Goal: Information Seeking & Learning: Find specific page/section

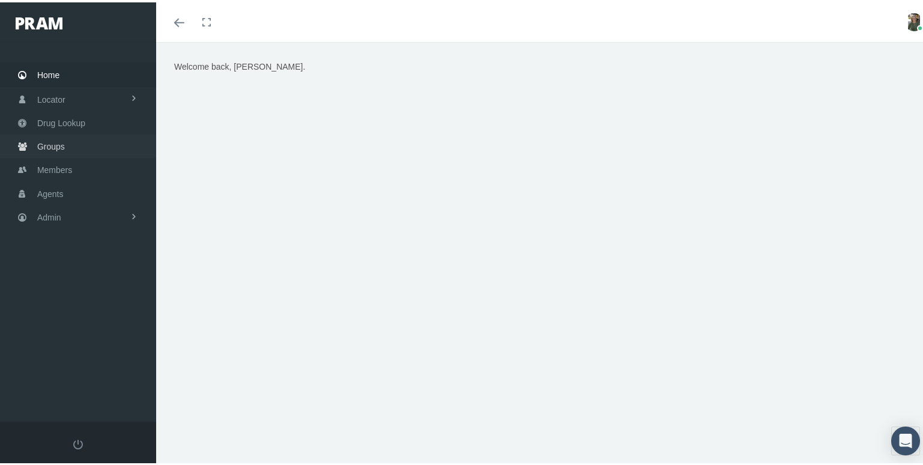
click at [62, 142] on span "Groups" at bounding box center [51, 144] width 28 height 23
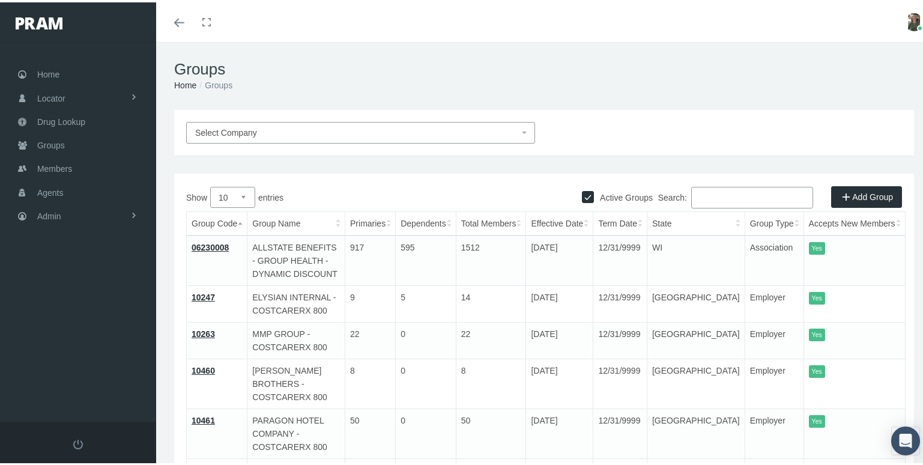
click at [445, 127] on span "Select Company" at bounding box center [357, 130] width 324 height 13
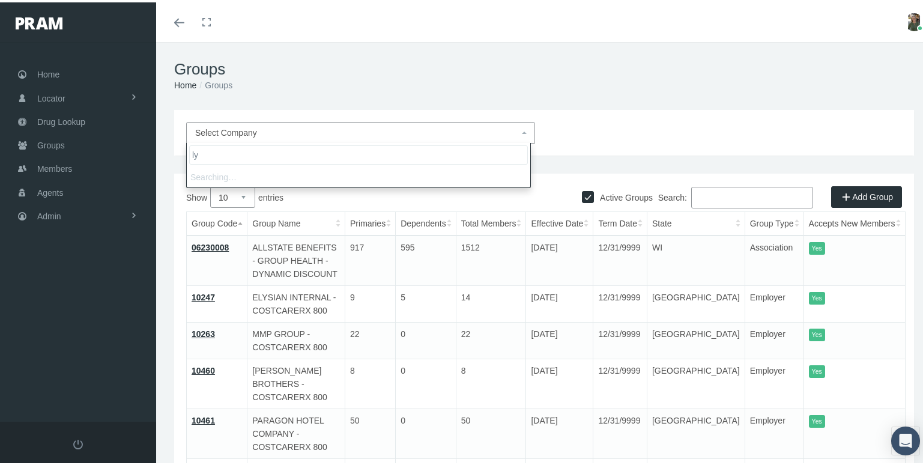
type input "l"
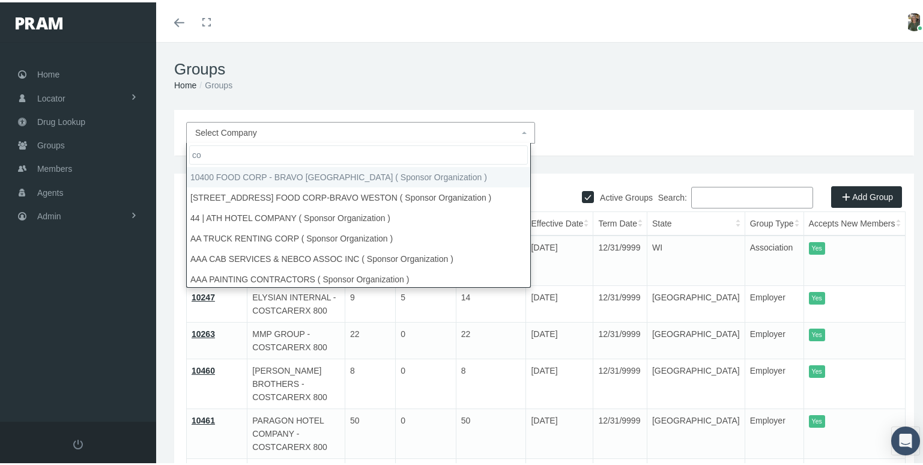
type input "c"
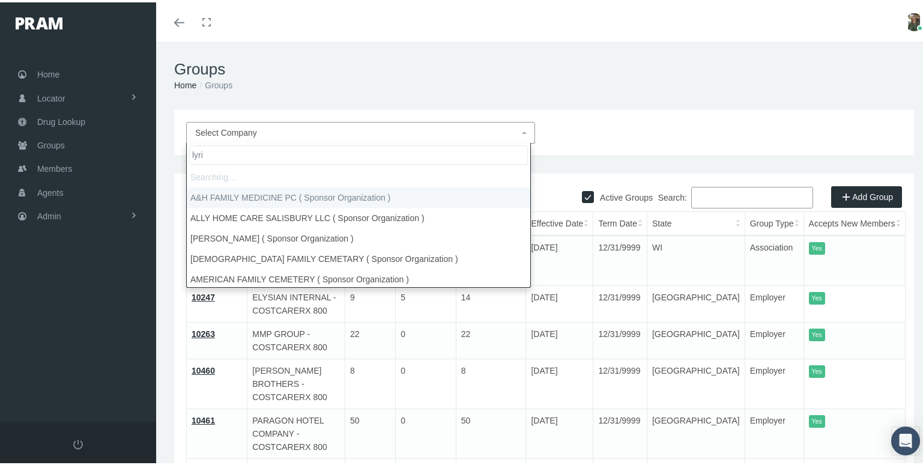
type input "lyric"
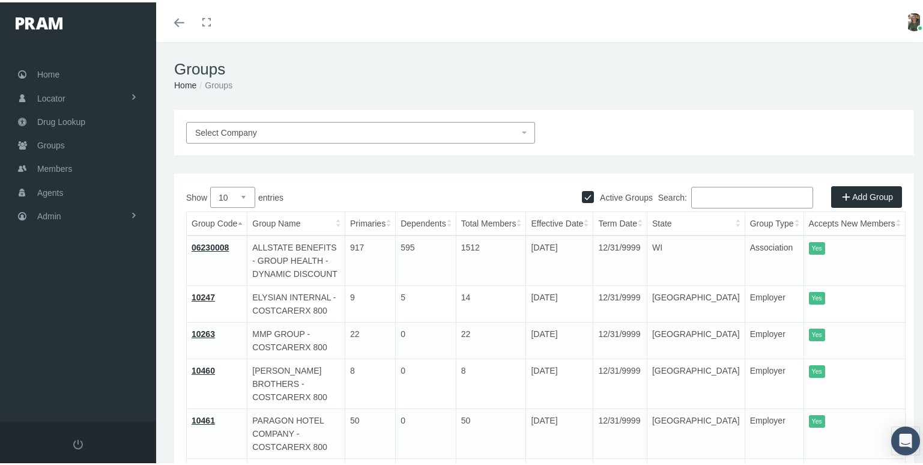
click at [711, 197] on input "Search:" at bounding box center [753, 195] width 122 height 22
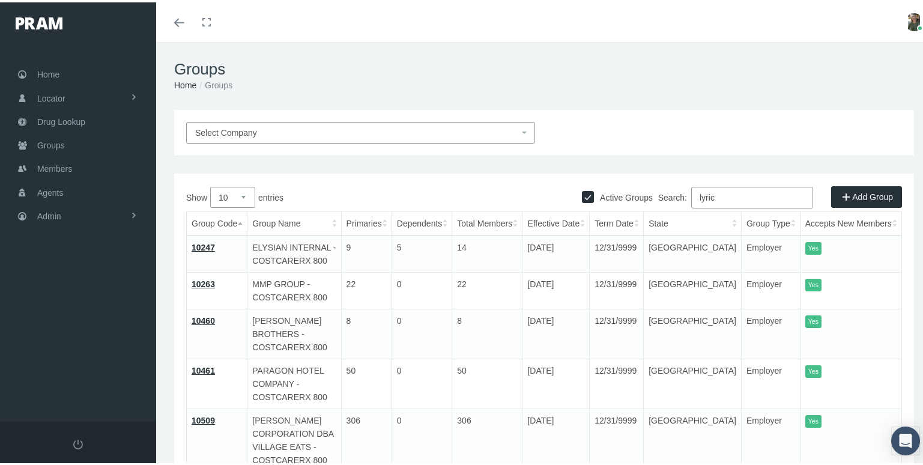
type input "lyric"
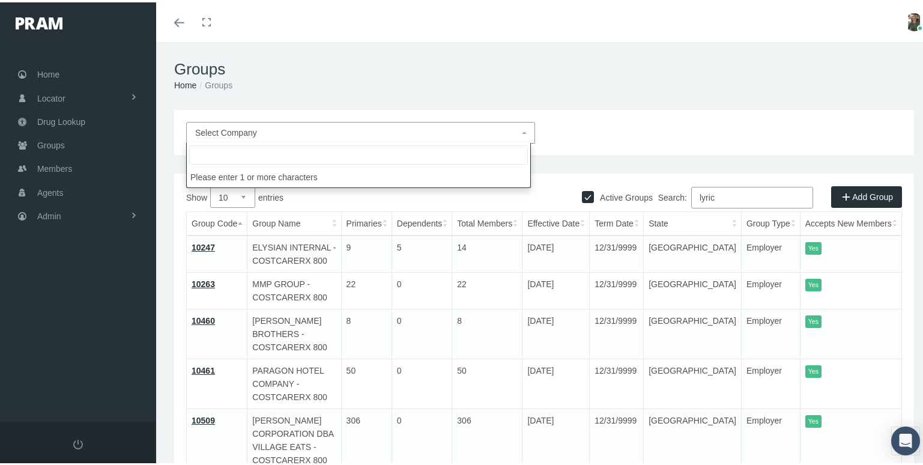
click at [294, 135] on span "Select Company" at bounding box center [357, 130] width 324 height 13
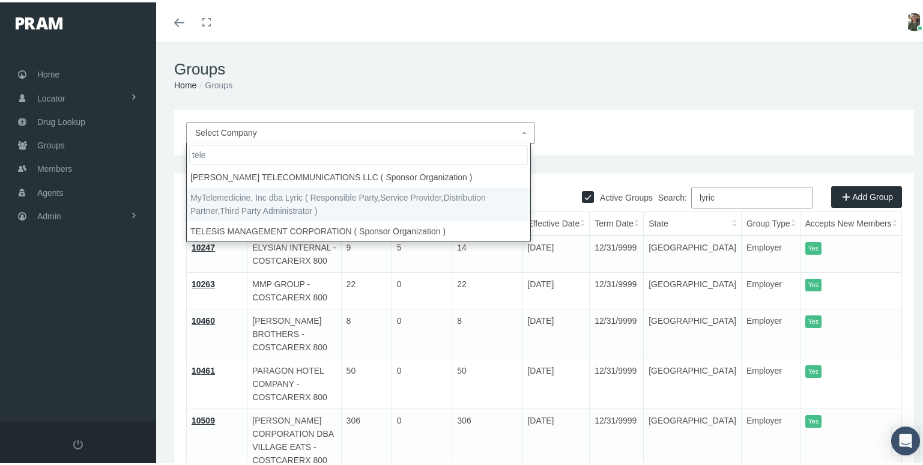
type input "tele"
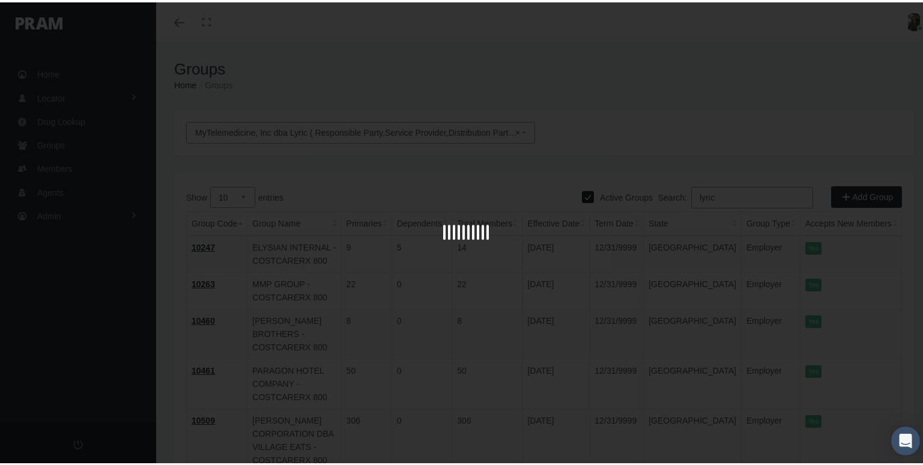
select select "9146"
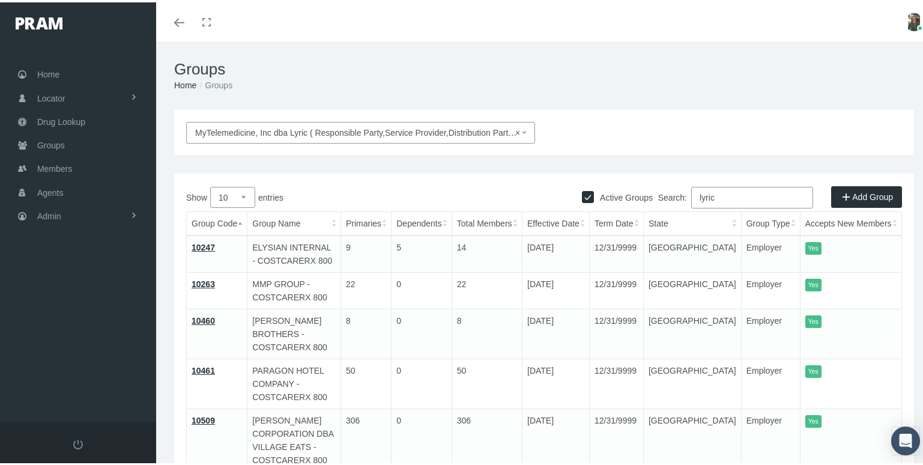
click at [202, 245] on link "10247" at bounding box center [203, 245] width 23 height 10
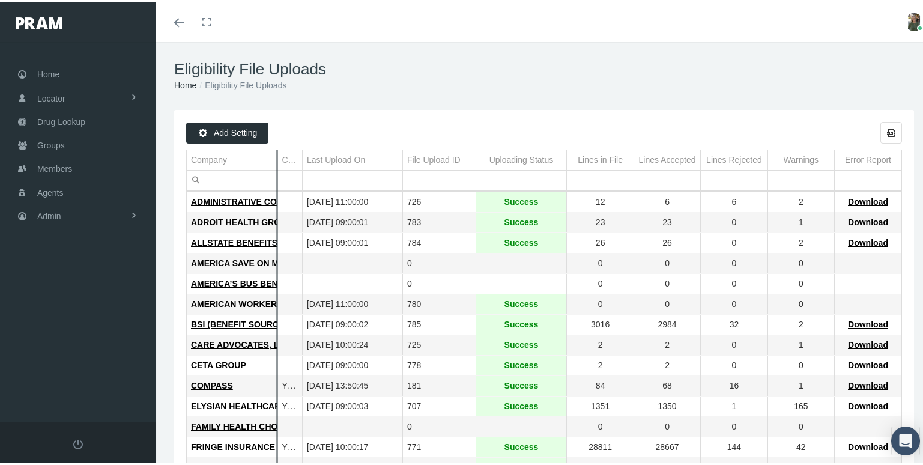
drag, startPoint x: 217, startPoint y: 163, endPoint x: 276, endPoint y: 155, distance: 60.1
click at [276, 155] on div "Add Setting Export all data to Excel Company Check Absent Mbrs Last Upload On F…" at bounding box center [544, 451] width 716 height 663
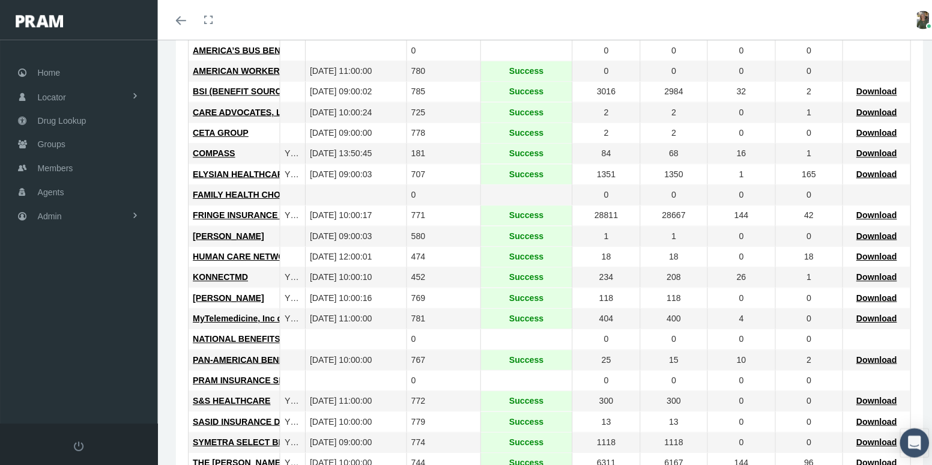
scroll to position [240, 0]
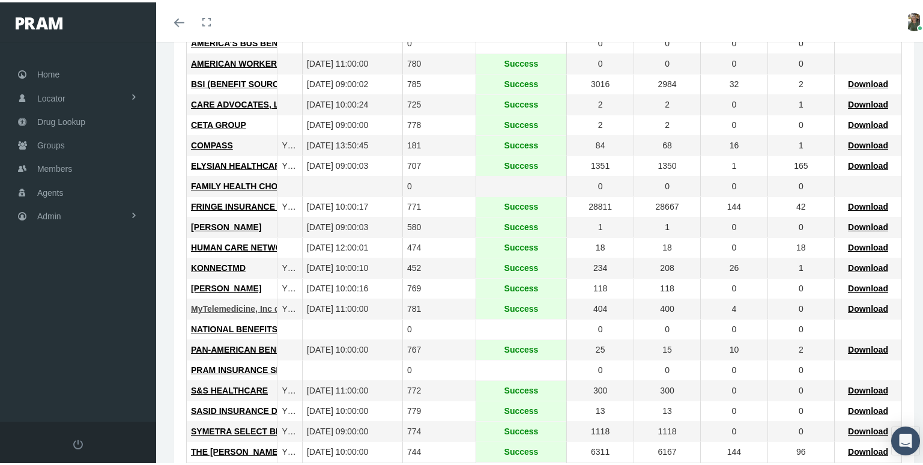
click at [249, 310] on span "MyTelemedicine, Inc dba Lyric" at bounding box center [251, 307] width 121 height 10
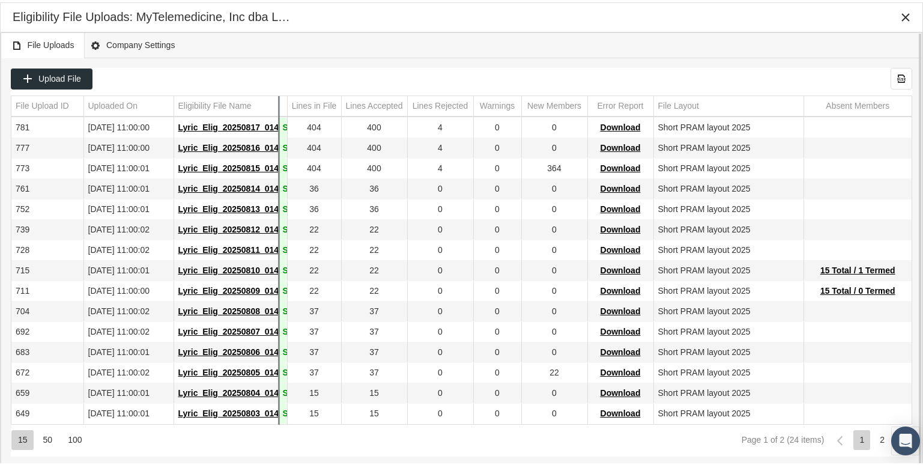
drag, startPoint x: 209, startPoint y: 97, endPoint x: 278, endPoint y: 112, distance: 70.7
click at [278, 112] on div "Upload File Export all data to Excel File Upload ID Uploaded On Eligibility Fil…" at bounding box center [462, 259] width 902 height 389
click at [41, 79] on span "Upload File" at bounding box center [59, 76] width 43 height 10
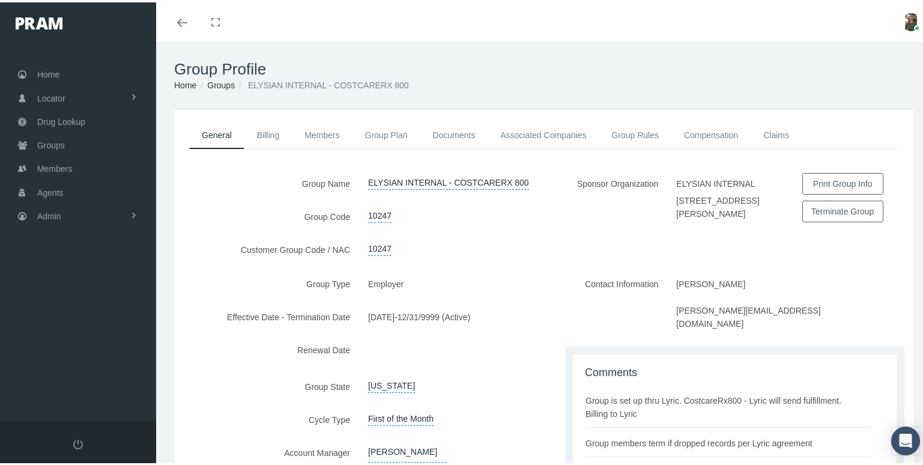
click at [255, 393] on div "Group Type Employer Effective Date - Termination Date [DATE] - 12/31/9999 (Acti…" at bounding box center [359, 395] width 370 height 248
click at [43, 160] on span "Members" at bounding box center [54, 166] width 35 height 23
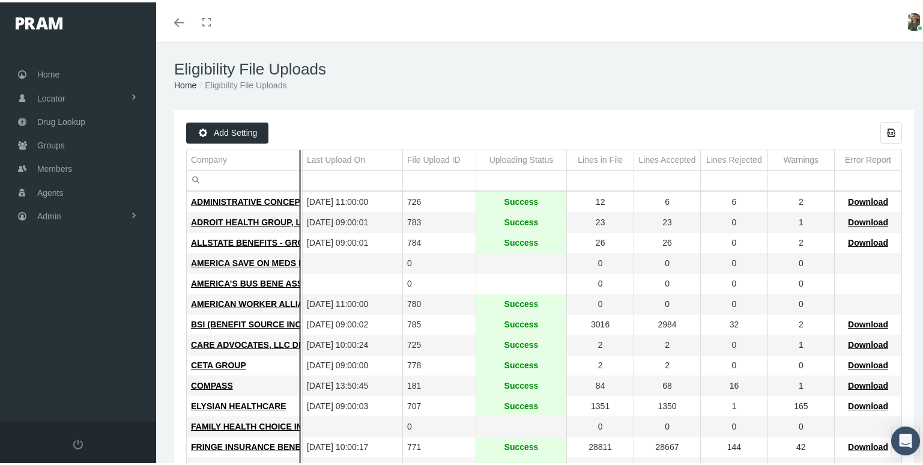
drag, startPoint x: 217, startPoint y: 161, endPoint x: 354, endPoint y: 189, distance: 140.5
click at [354, 189] on div "Add Setting Export all data to Excel Company Check Absent Mbrs Last Upload On F…" at bounding box center [544, 451] width 716 height 663
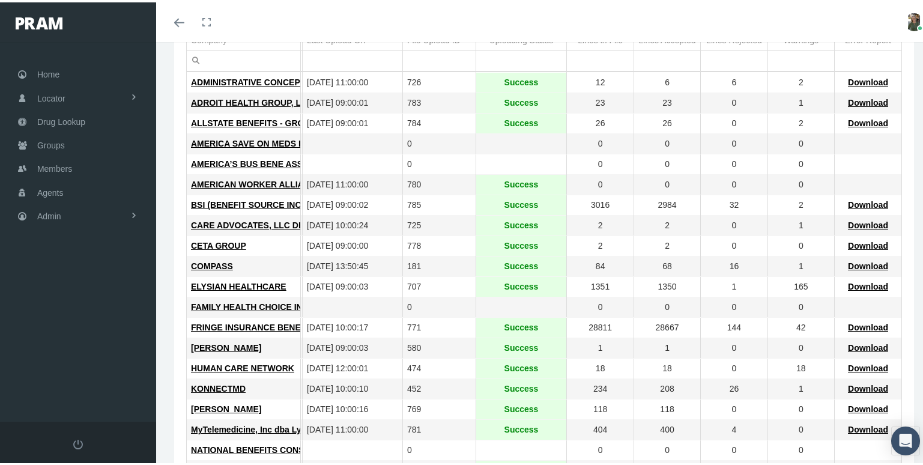
scroll to position [120, 0]
click at [246, 285] on span "ELYSIAN HEALTHCARE" at bounding box center [239, 284] width 96 height 10
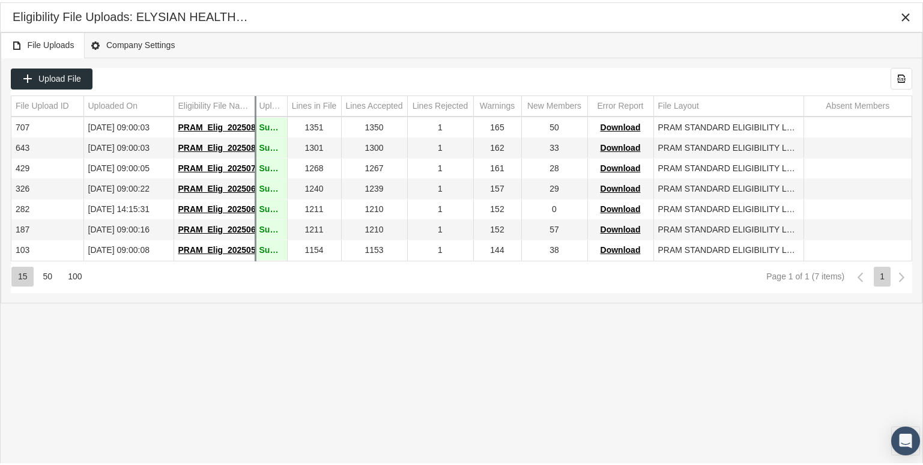
drag, startPoint x: 209, startPoint y: 108, endPoint x: 255, endPoint y: 124, distance: 48.3
click at [255, 124] on div "Upload File Export all data to Excel File Upload ID Uploaded On Eligibility Fil…" at bounding box center [462, 177] width 902 height 225
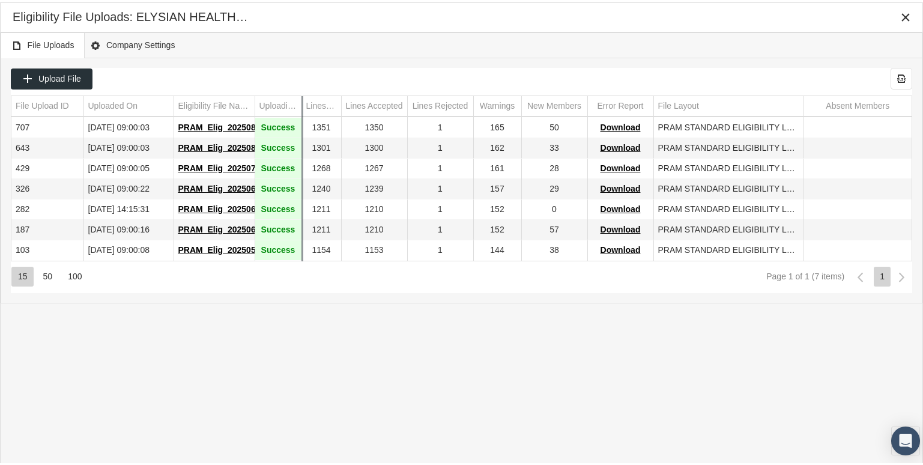
drag, startPoint x: 287, startPoint y: 105, endPoint x: 301, endPoint y: 109, distance: 15.0
click at [301, 109] on div "Upload File Export all data to Excel File Upload ID Uploaded On Eligibility Fil…" at bounding box center [462, 177] width 902 height 225
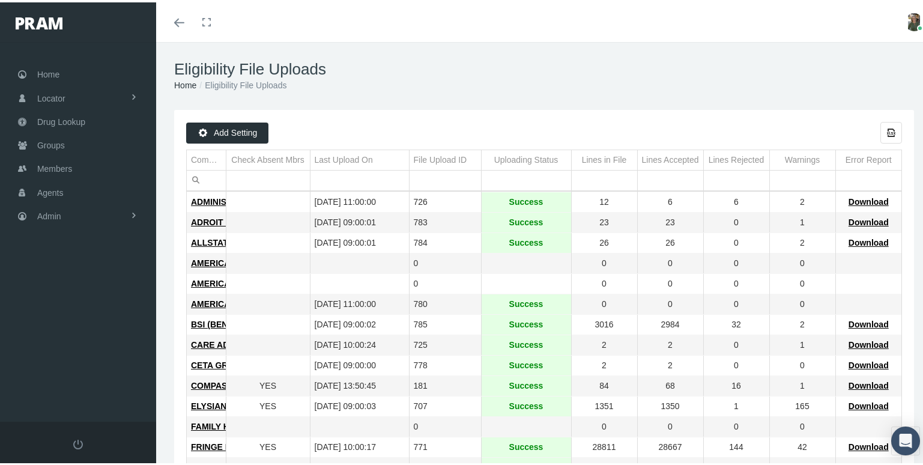
click at [865, 78] on ol "Home Eligibility File Uploads" at bounding box center [544, 82] width 740 height 13
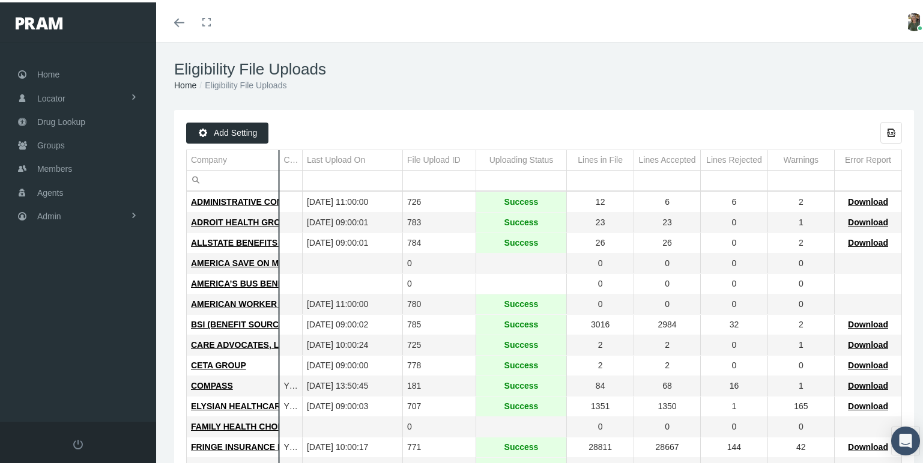
drag, startPoint x: 217, startPoint y: 165, endPoint x: 279, endPoint y: 178, distance: 63.3
click at [279, 178] on div "Add Setting Export all data to Excel Company Check Absent Mbrs Last Upload On F…" at bounding box center [544, 451] width 716 height 663
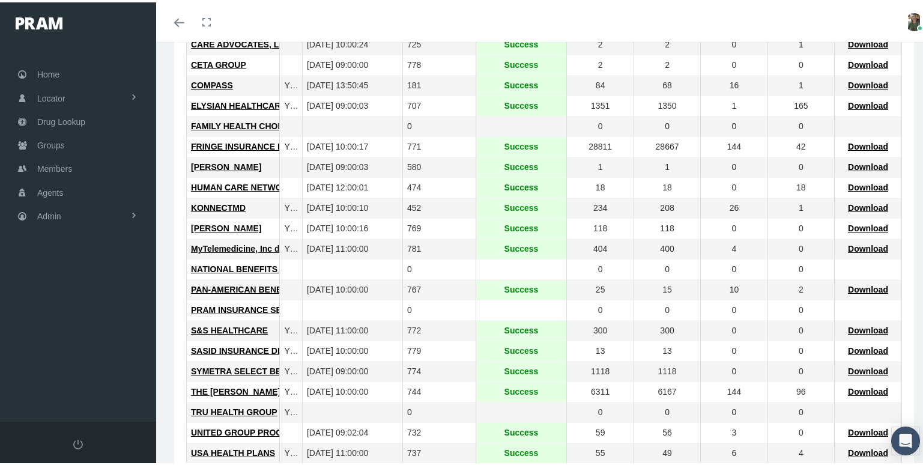
scroll to position [352, 0]
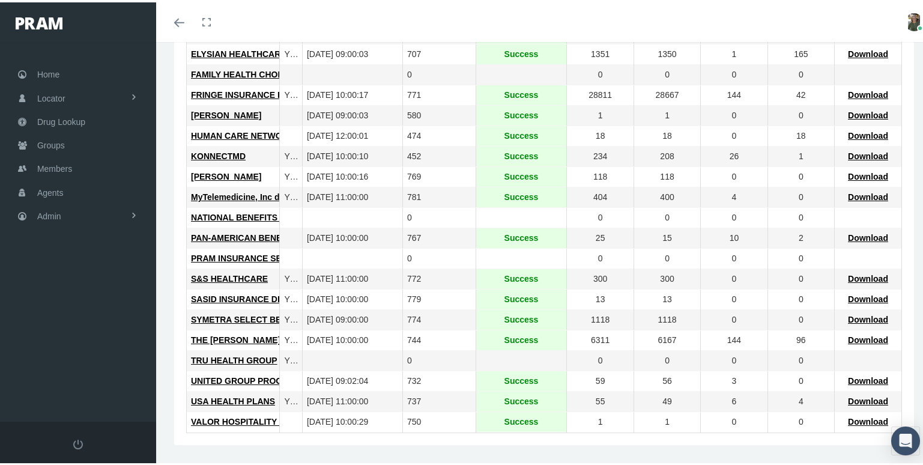
click at [203, 439] on div "Add Setting Export all data to Excel Company Check Absent Mbrs Last Upload On F…" at bounding box center [544, 98] width 740 height 687
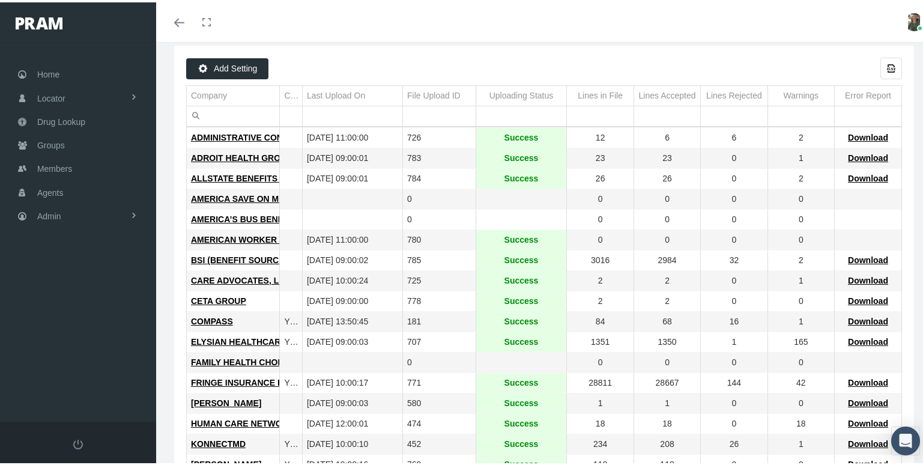
scroll to position [0, 0]
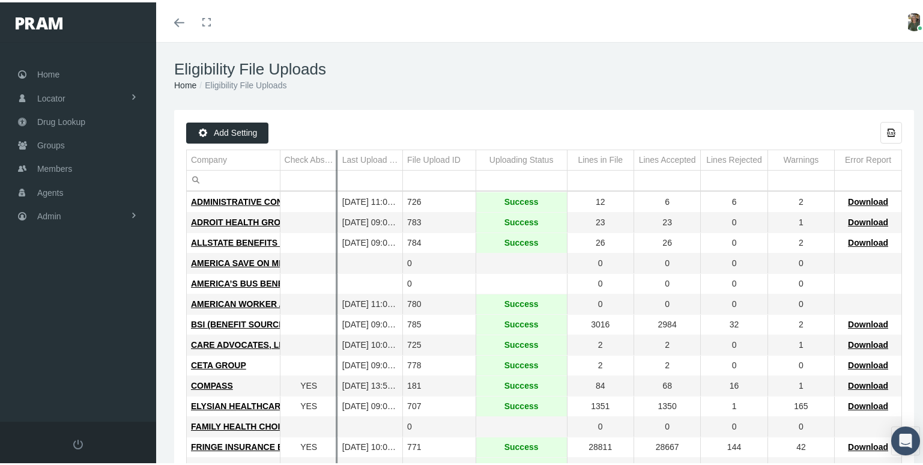
drag, startPoint x: 302, startPoint y: 157, endPoint x: 336, endPoint y: 165, distance: 35.7
click at [336, 165] on div "Add Setting Export all data to Excel Company Check Absent Mbrs Last Upload On F…" at bounding box center [544, 451] width 716 height 663
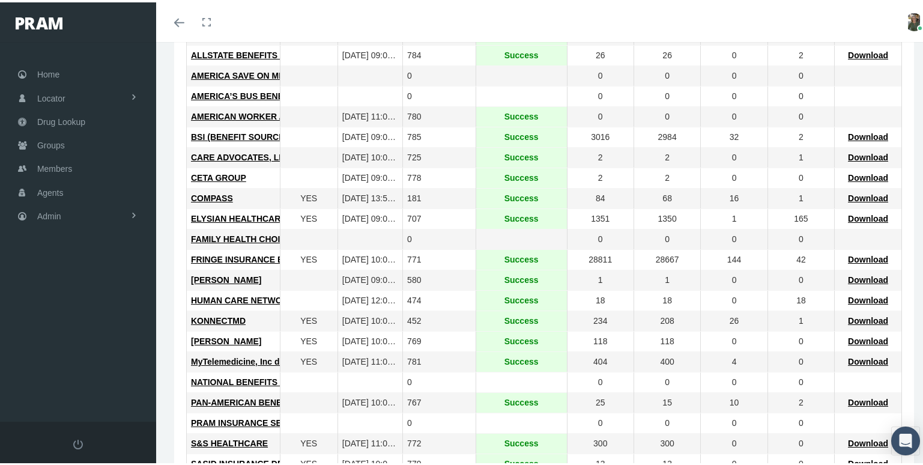
scroll to position [172, 0]
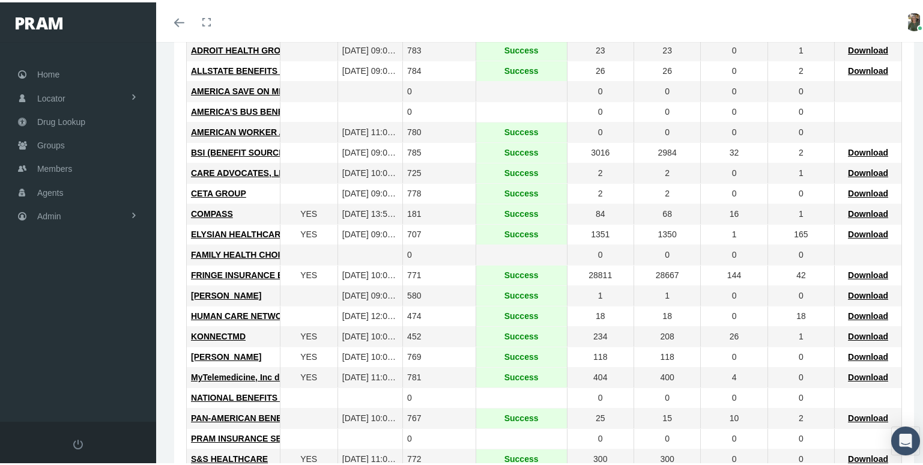
click at [717, 424] on td "10" at bounding box center [734, 416] width 67 height 20
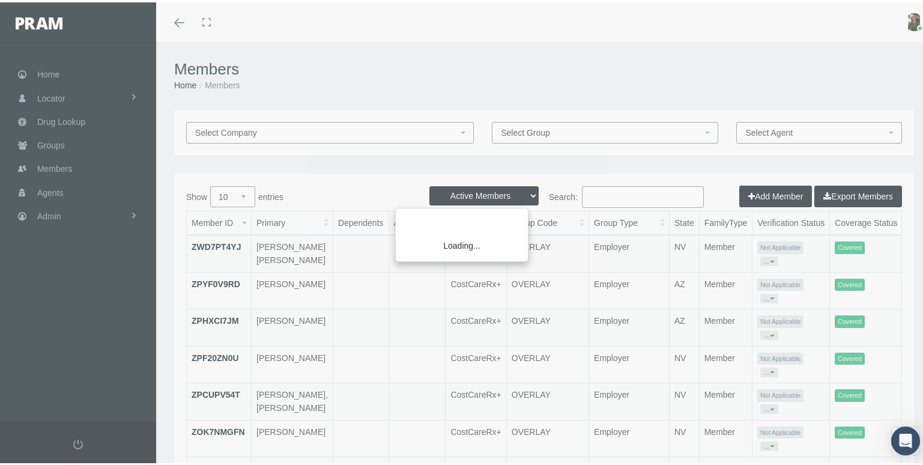
click at [612, 193] on div "Loading..." at bounding box center [461, 232] width 923 height 465
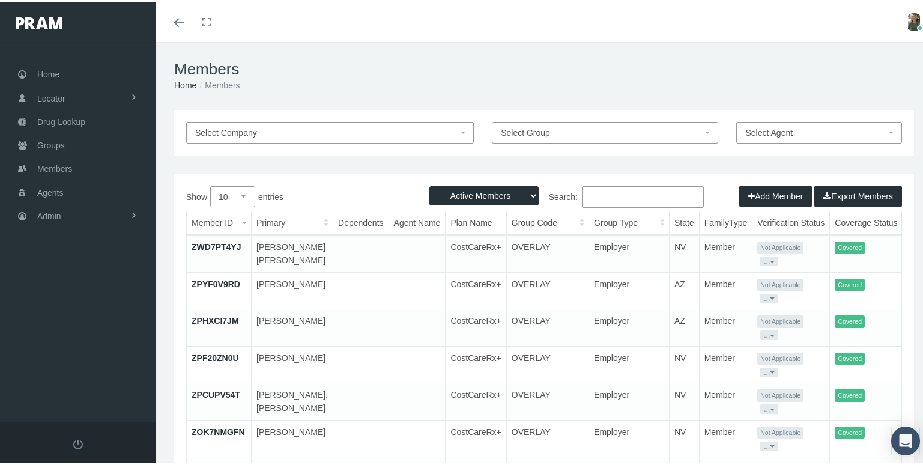
click at [622, 195] on input "Search:" at bounding box center [643, 195] width 122 height 22
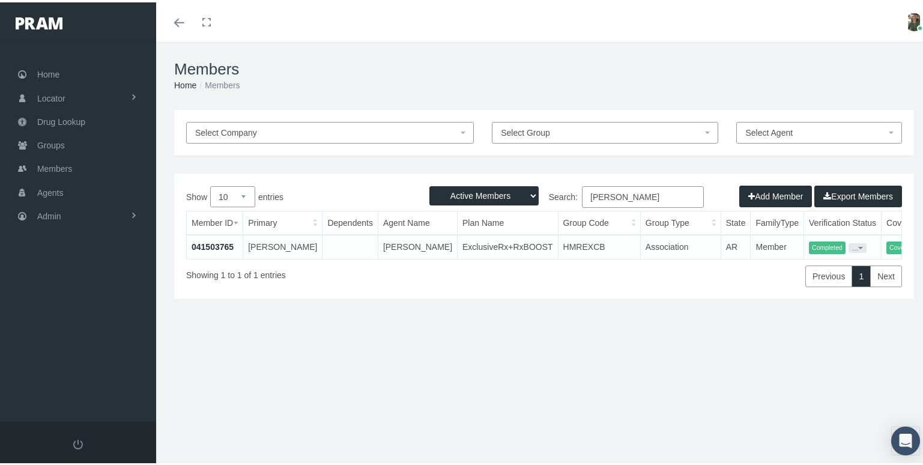
type input "carolyn ellis"
click at [213, 245] on link "041503765" at bounding box center [213, 245] width 42 height 10
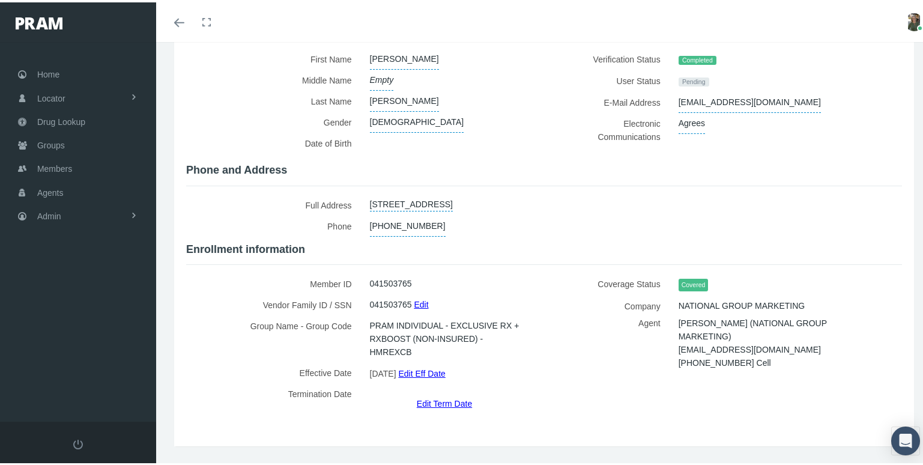
scroll to position [118, 0]
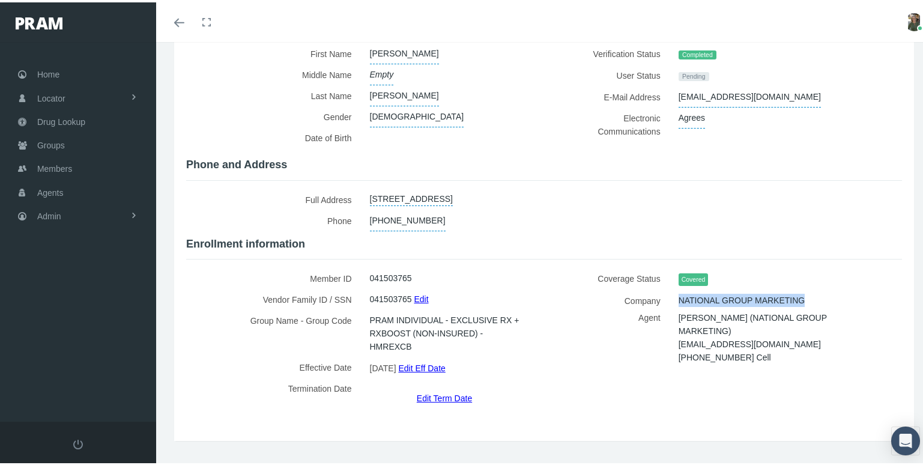
drag, startPoint x: 673, startPoint y: 293, endPoint x: 799, endPoint y: 293, distance: 126.2
click at [799, 293] on div "NATIONAL GROUP MARKETING" at bounding box center [772, 298] width 204 height 21
drag, startPoint x: 799, startPoint y: 293, endPoint x: 773, endPoint y: 291, distance: 25.9
copy span "NATIONAL GROUP MARKETING"
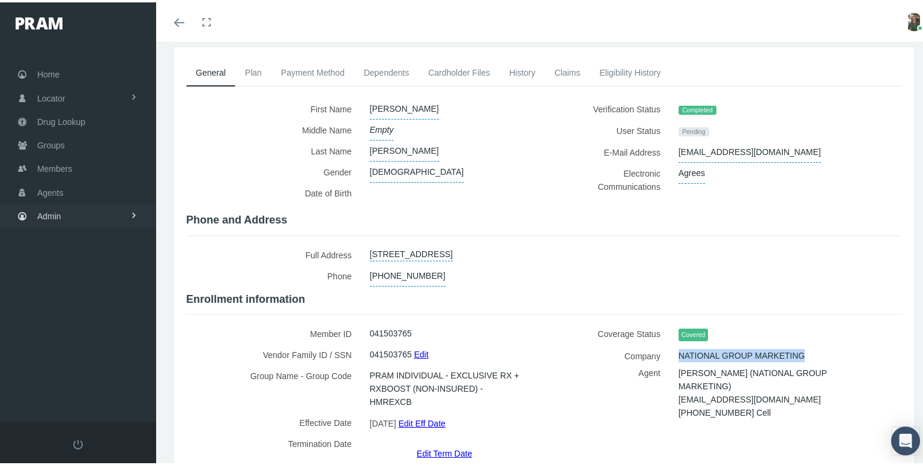
scroll to position [0, 0]
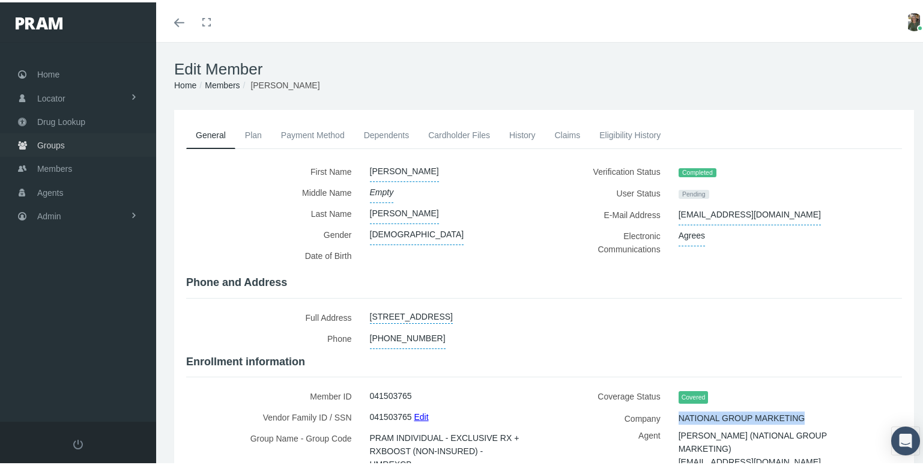
click at [58, 143] on span "Groups" at bounding box center [51, 143] width 28 height 23
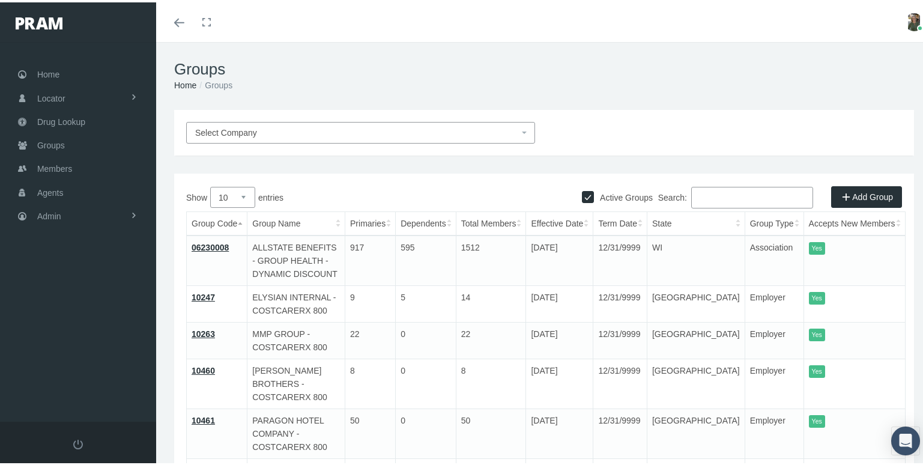
click at [419, 135] on span "Select Company" at bounding box center [357, 130] width 324 height 13
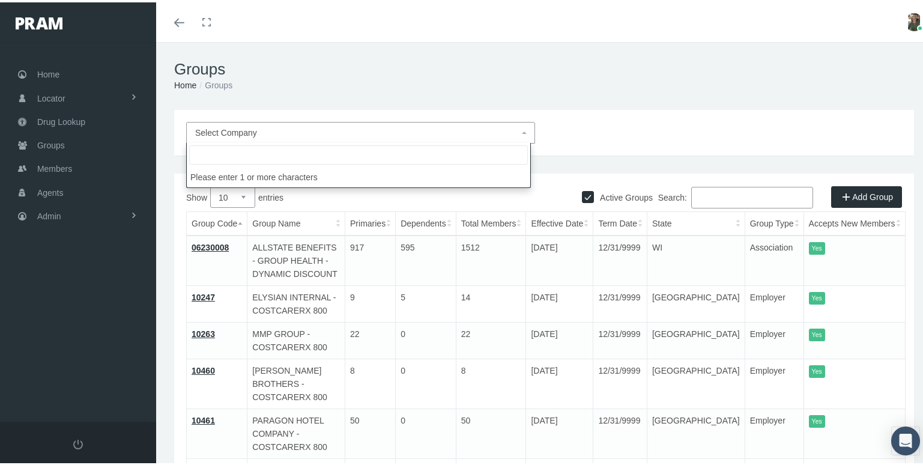
drag, startPoint x: 419, startPoint y: 135, endPoint x: 328, endPoint y: 152, distance: 92.9
click at [328, 152] on input "search" at bounding box center [358, 152] width 339 height 19
paste input "NATIONAL GROUP MARKETING"
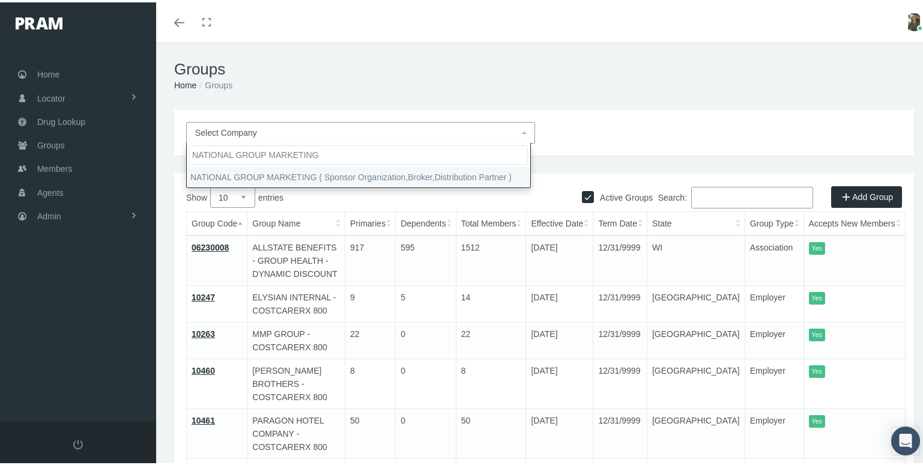
type input "NATIONAL GROUP MARKETING"
select select "4808"
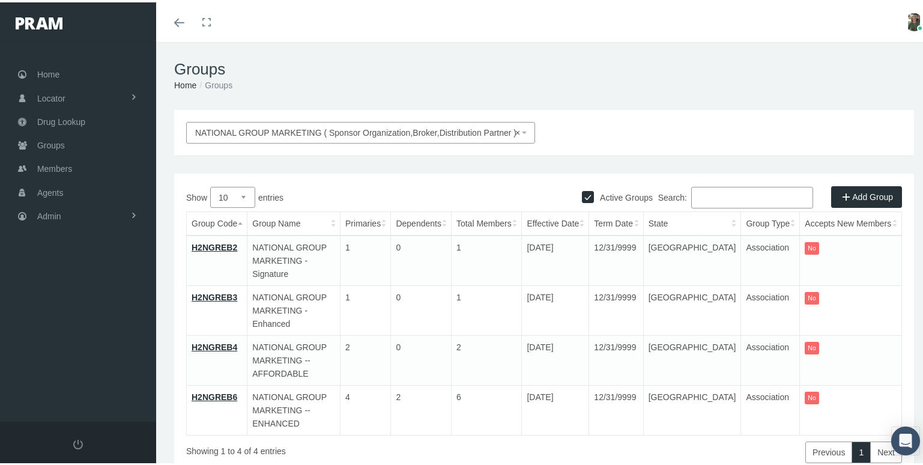
click at [205, 243] on link "H2NGREB2" at bounding box center [215, 245] width 46 height 10
